Goal: Task Accomplishment & Management: Complete application form

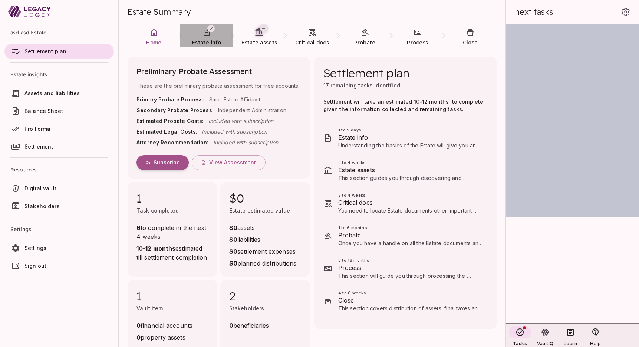
click at [206, 39] on span "Estate info" at bounding box center [206, 42] width 29 height 7
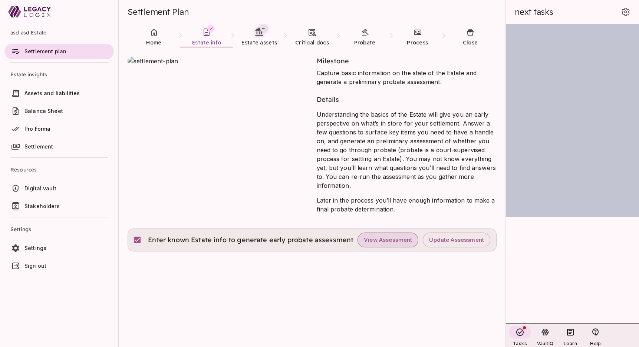
click at [376, 239] on span "View Assessment" at bounding box center [388, 240] width 48 height 7
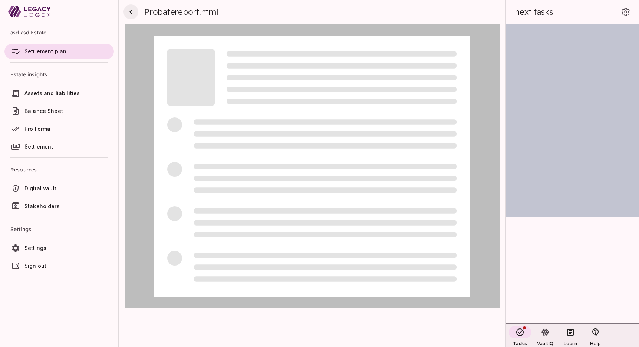
click at [130, 10] on icon "button" at bounding box center [130, 11] width 9 height 9
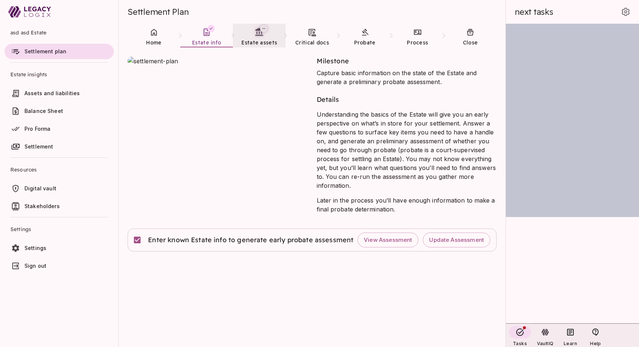
click at [265, 37] on link "Estate assets" at bounding box center [259, 37] width 53 height 27
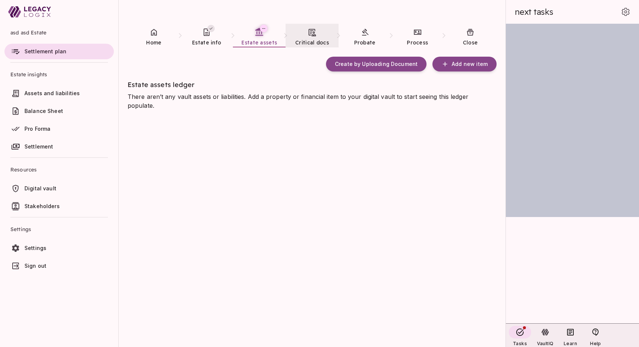
click at [304, 41] on span "Critical docs" at bounding box center [312, 42] width 34 height 7
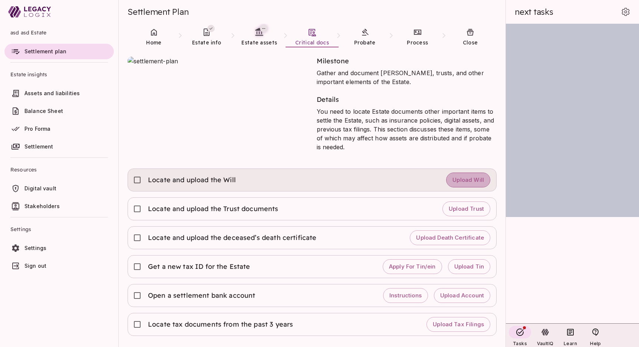
click at [464, 184] on button "Upload Will" at bounding box center [468, 180] width 44 height 15
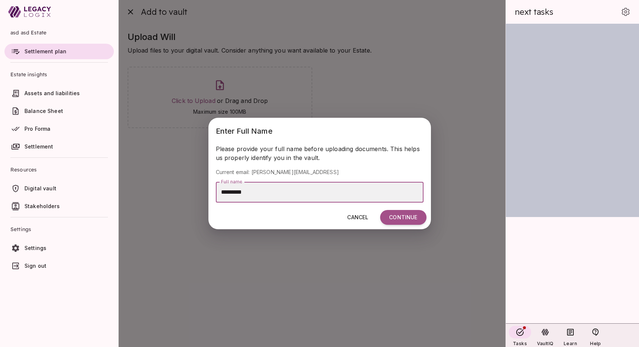
type input "*********"
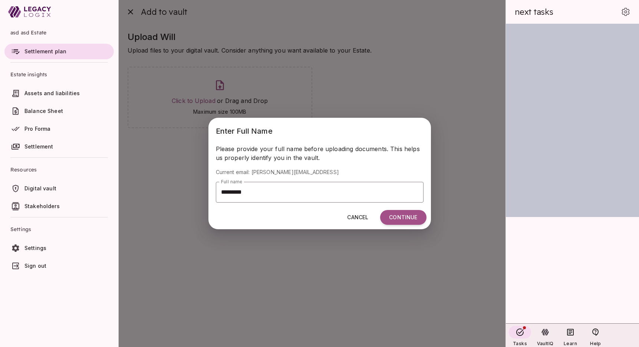
click at [396, 209] on div "Please provide your full name before uploading documents. This helps us properl…" at bounding box center [319, 178] width 222 height 66
click at [400, 215] on button "Continue" at bounding box center [403, 217] width 46 height 15
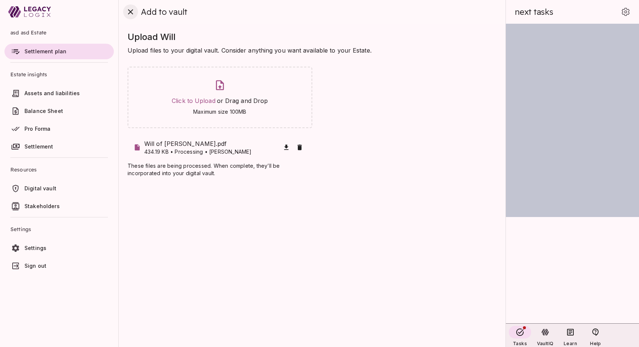
click at [130, 11] on icon "close" at bounding box center [130, 11] width 9 height 9
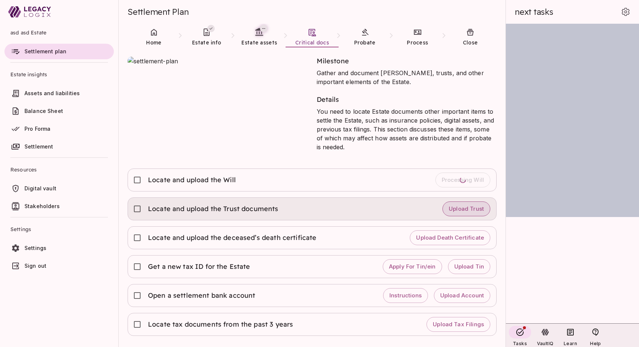
click at [474, 208] on span "Upload Trust" at bounding box center [465, 209] width 35 height 7
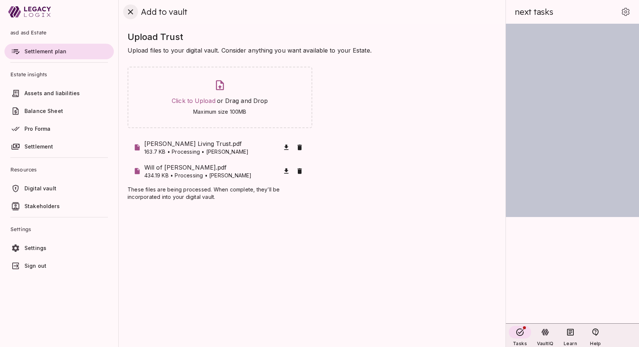
click at [129, 11] on icon "close" at bounding box center [130, 11] width 5 height 5
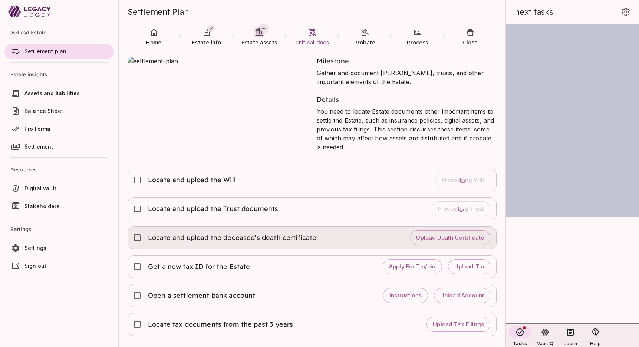
click at [276, 237] on span "Locate and upload the deceased’s death certificate" at bounding box center [232, 238] width 169 height 9
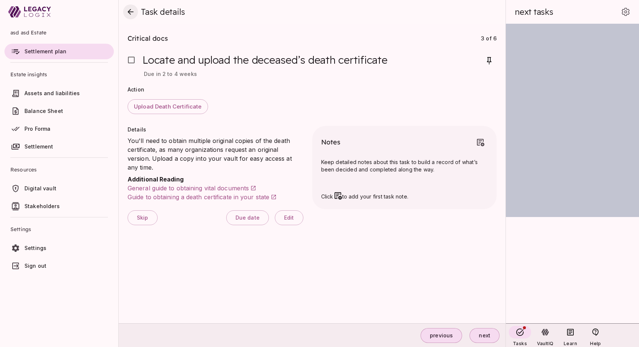
click at [129, 13] on icon "close" at bounding box center [130, 12] width 6 height 6
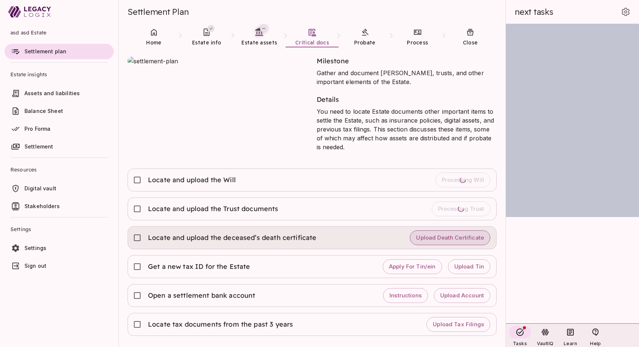
click at [459, 235] on span "Upload Death Certificate" at bounding box center [450, 238] width 68 height 7
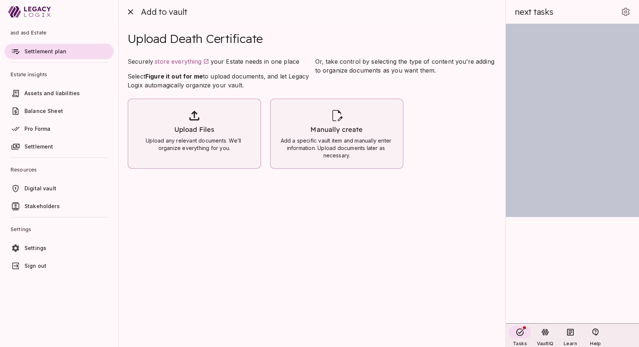
click at [209, 135] on div "Upload Files Upload any relevant documents. We’ll organize everything for you." at bounding box center [194, 130] width 120 height 44
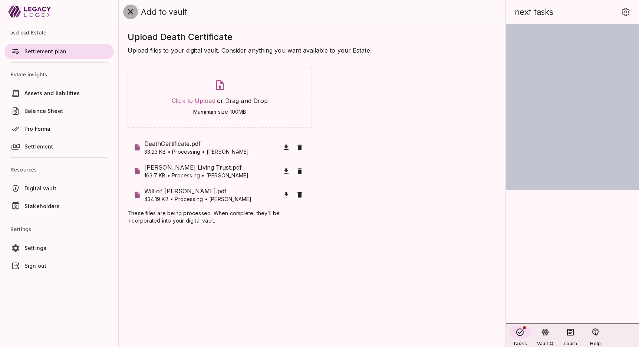
click at [129, 13] on icon "close" at bounding box center [130, 11] width 9 height 9
